Goal: Check status

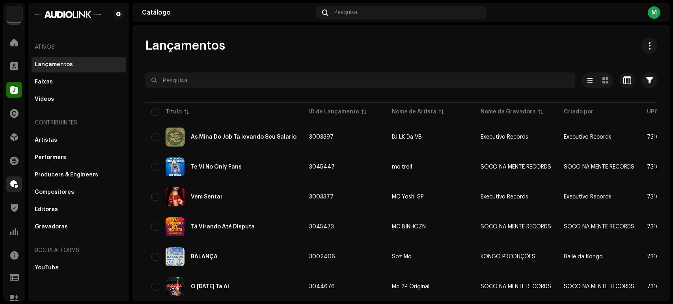
click at [12, 189] on div at bounding box center [14, 185] width 16 height 16
click at [10, 182] on span at bounding box center [14, 184] width 8 height 6
click at [16, 135] on span at bounding box center [14, 137] width 8 height 6
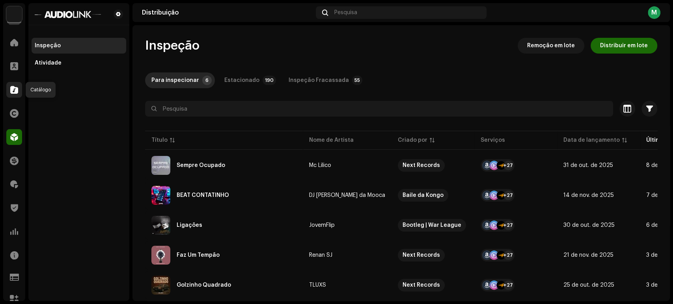
click at [15, 94] on div at bounding box center [14, 90] width 16 height 16
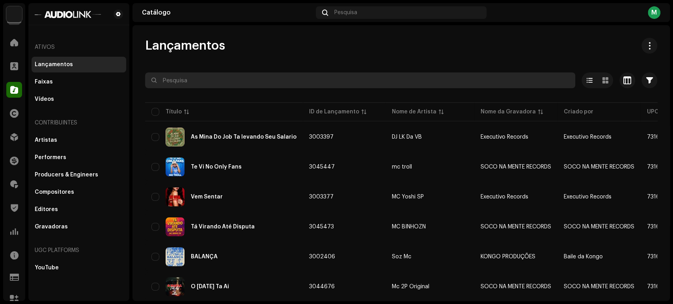
click at [202, 81] on input "text" at bounding box center [360, 81] width 430 height 16
type input "gold"
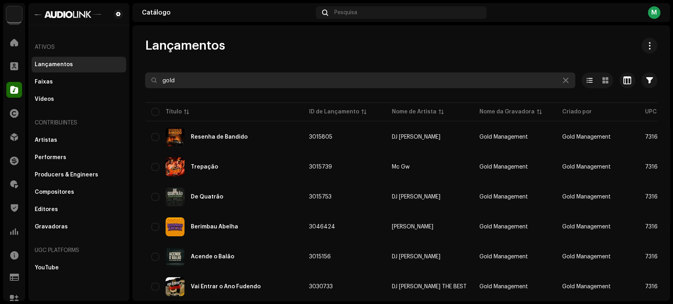
drag, startPoint x: 197, startPoint y: 80, endPoint x: 125, endPoint y: 74, distance: 73.2
click at [125, 74] on div "Audiolink [GEOGRAPHIC_DATA] Home Clientes Catálogo Direitos Distribuição Finanç…" at bounding box center [336, 152] width 673 height 304
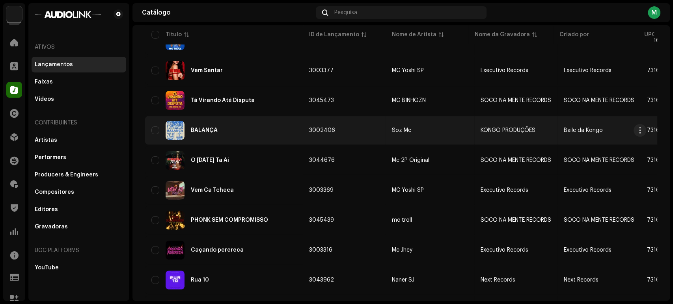
scroll to position [175, 0]
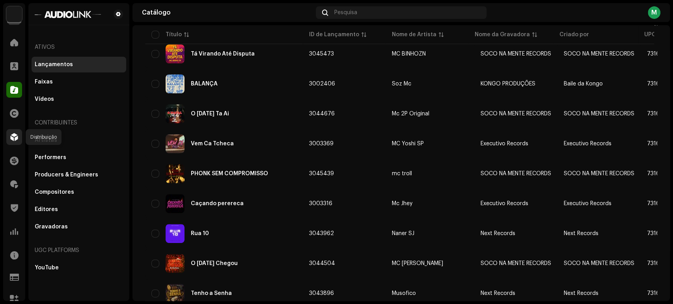
click at [16, 140] on span at bounding box center [14, 137] width 8 height 6
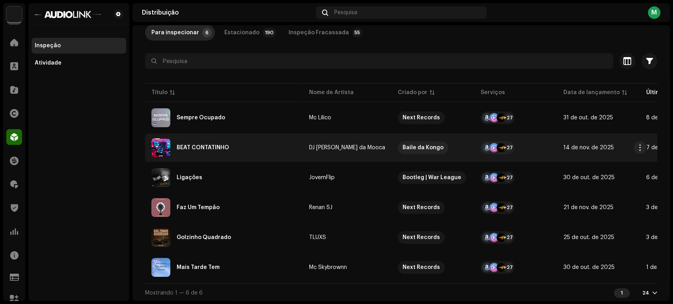
scroll to position [50, 0]
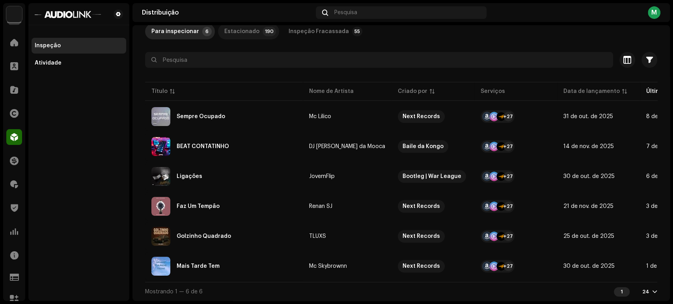
click at [255, 32] on p-tab "Estacionado 190" at bounding box center [248, 32] width 61 height 16
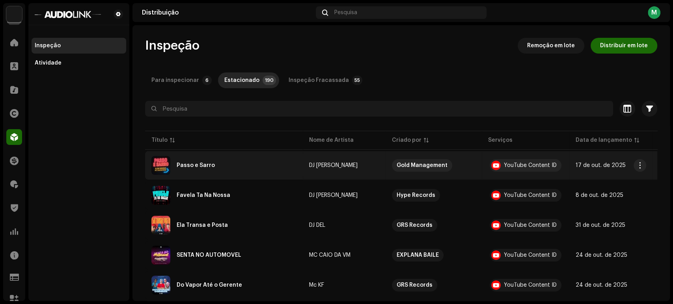
click at [251, 160] on div "Passo e Sarro" at bounding box center [223, 165] width 145 height 19
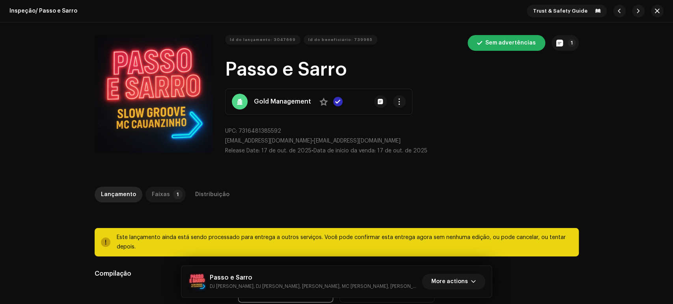
click at [165, 193] on p-tab "Faixas 1" at bounding box center [165, 195] width 40 height 16
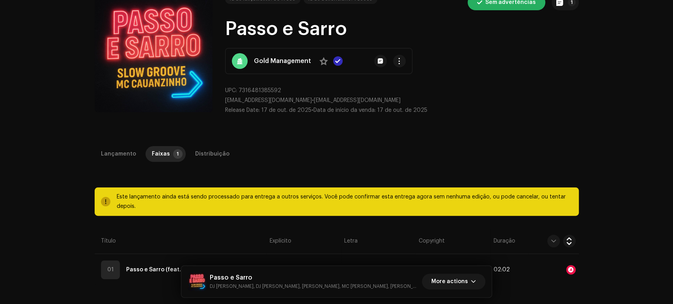
scroll to position [131, 0]
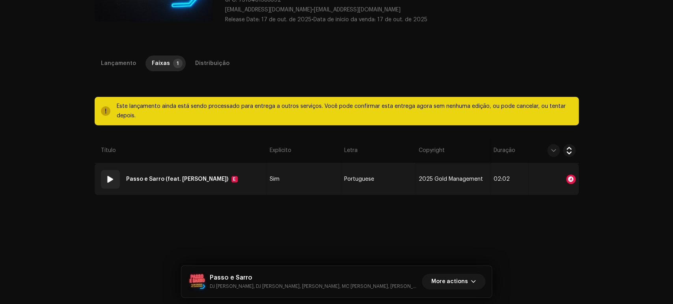
click at [538, 175] on div at bounding box center [553, 179] width 44 height 9
click at [450, 179] on span "2025 Gold Management" at bounding box center [451, 180] width 64 height 6
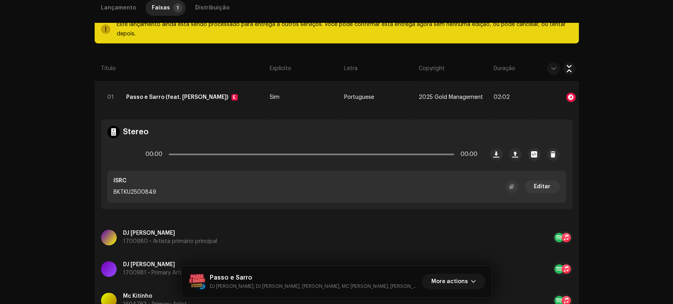
scroll to position [219, 0]
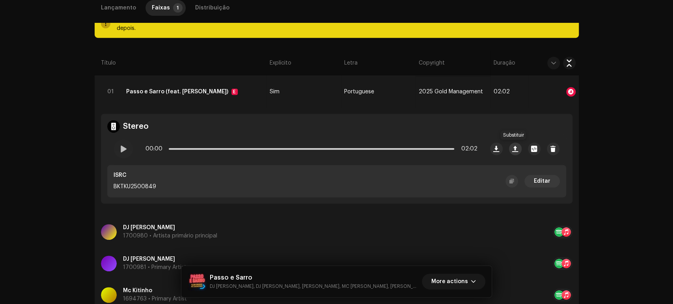
click at [512, 147] on span "button" at bounding box center [515, 149] width 6 height 6
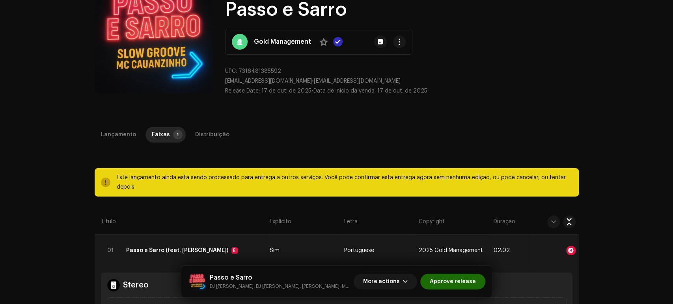
scroll to position [140, 0]
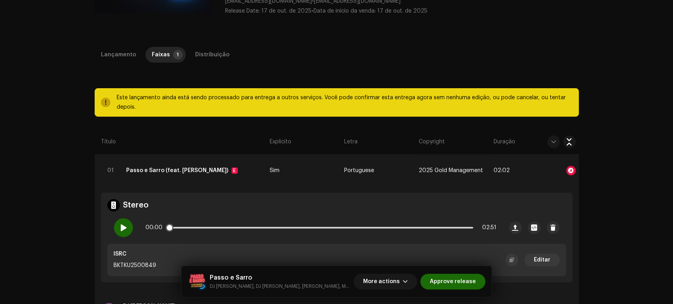
click at [125, 229] on div at bounding box center [123, 227] width 19 height 19
click at [188, 228] on p-slider at bounding box center [321, 228] width 304 height 2
click at [122, 227] on span at bounding box center [123, 228] width 7 height 6
click at [114, 59] on div "Lançamento" at bounding box center [118, 55] width 35 height 16
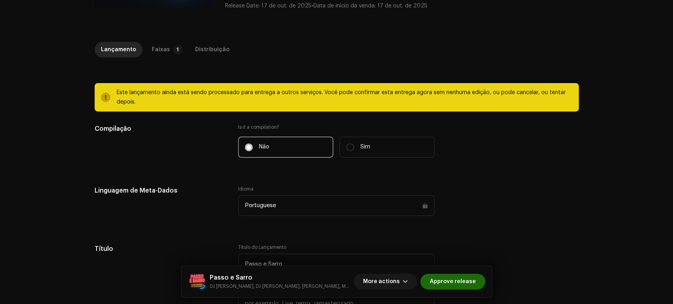
scroll to position [0, 0]
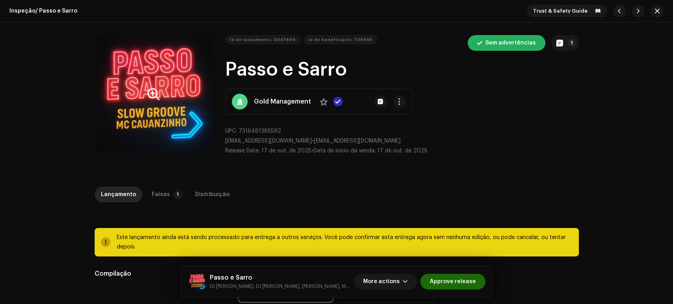
click at [139, 110] on button "Zoom Image" at bounding box center [154, 94] width 118 height 118
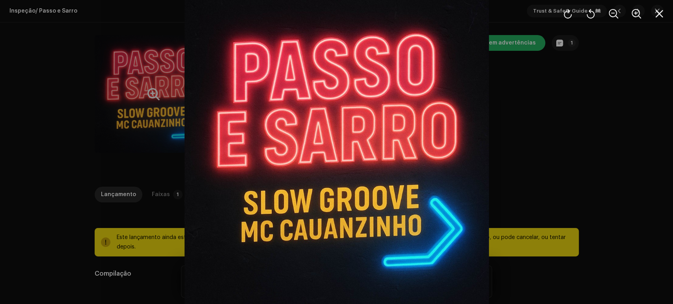
click at [132, 149] on div at bounding box center [336, 152] width 673 height 304
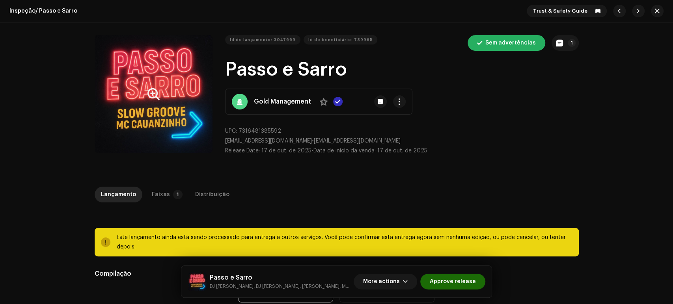
click at [403, 98] on div "Gold Management No" at bounding box center [318, 102] width 187 height 26
click at [393, 101] on button "button" at bounding box center [399, 101] width 13 height 13
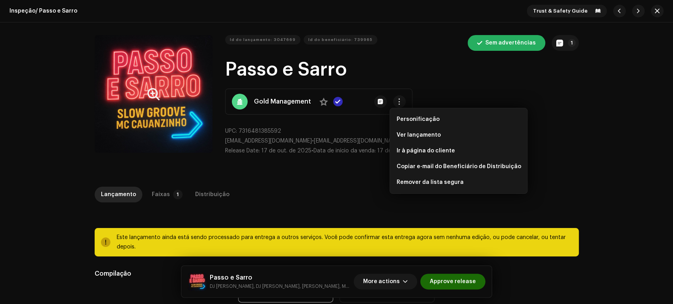
click at [320, 191] on div "Lançamento Faixas 1 Distribuição" at bounding box center [337, 195] width 484 height 16
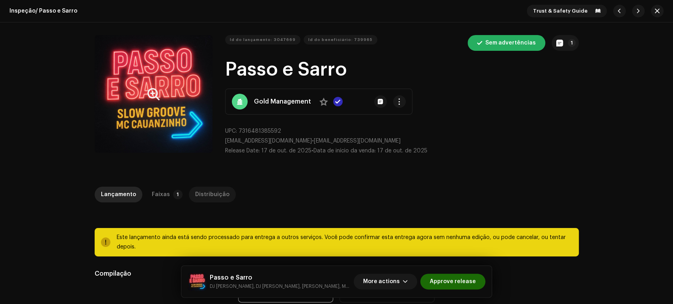
click at [213, 197] on div "Distribuição" at bounding box center [212, 195] width 34 height 16
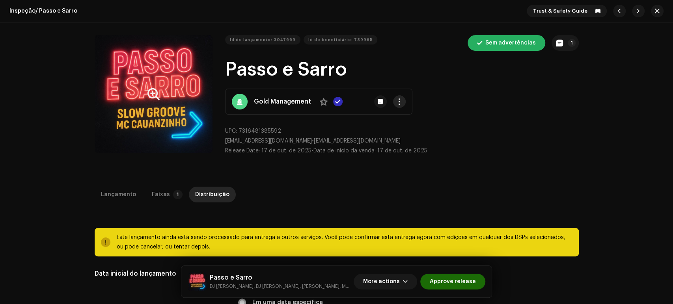
click at [397, 104] on span "button" at bounding box center [399, 102] width 6 height 6
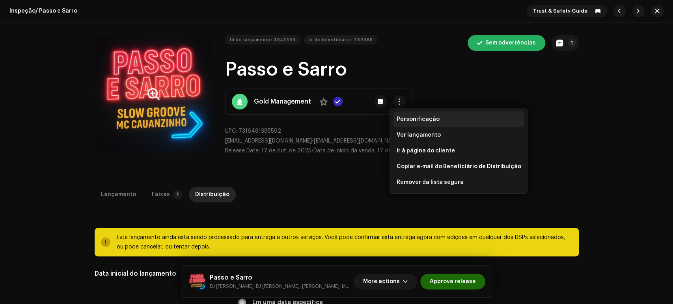
click at [413, 122] on span "Personificação" at bounding box center [417, 119] width 43 height 6
